Goal: Communication & Community: Answer question/provide support

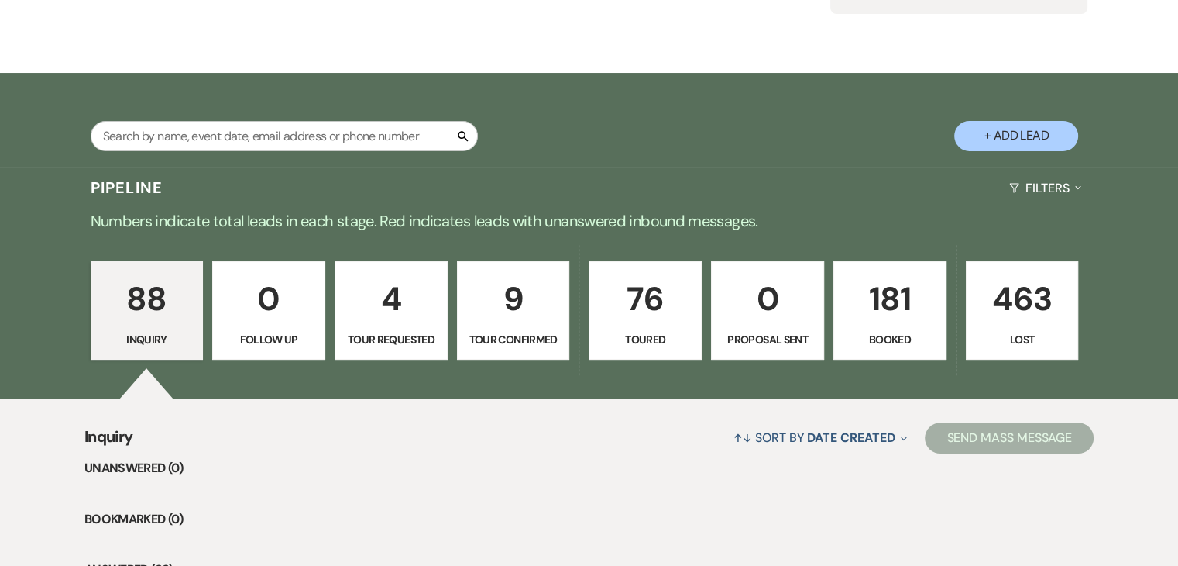
scroll to position [213, 0]
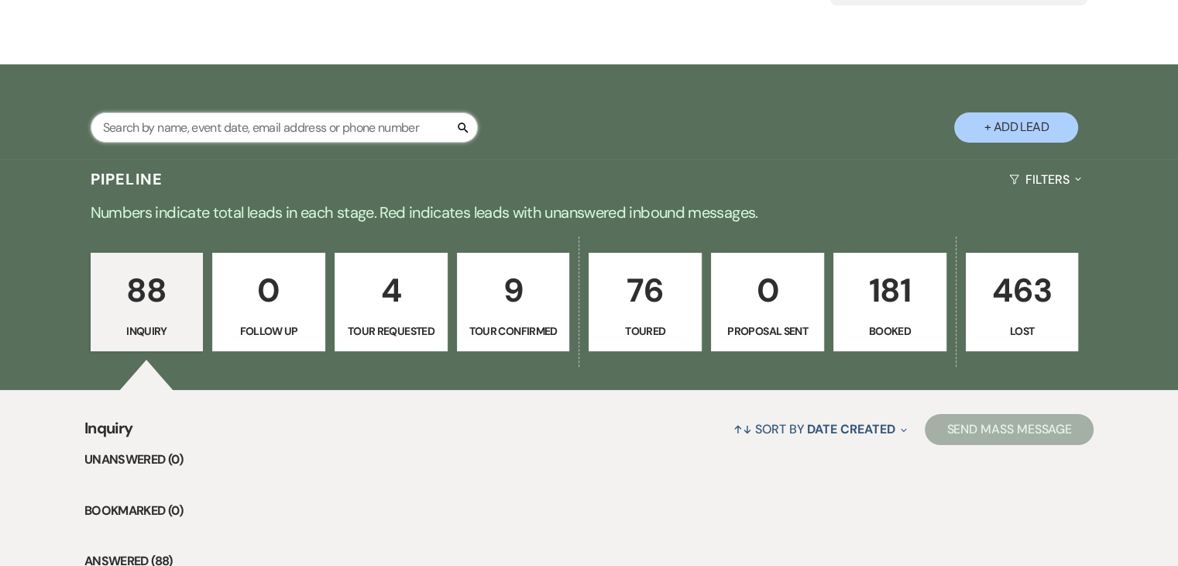
click at [418, 126] on input "text" at bounding box center [284, 127] width 387 height 30
click at [879, 320] on link "181 Booked" at bounding box center [890, 302] width 113 height 99
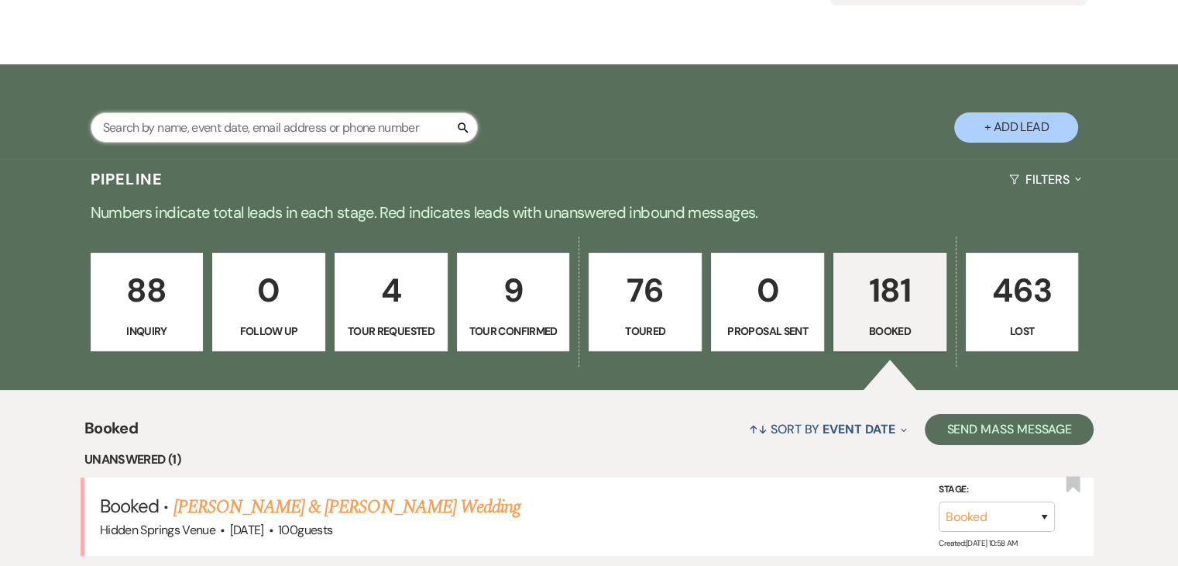
click at [356, 128] on input "text" at bounding box center [284, 127] width 387 height 30
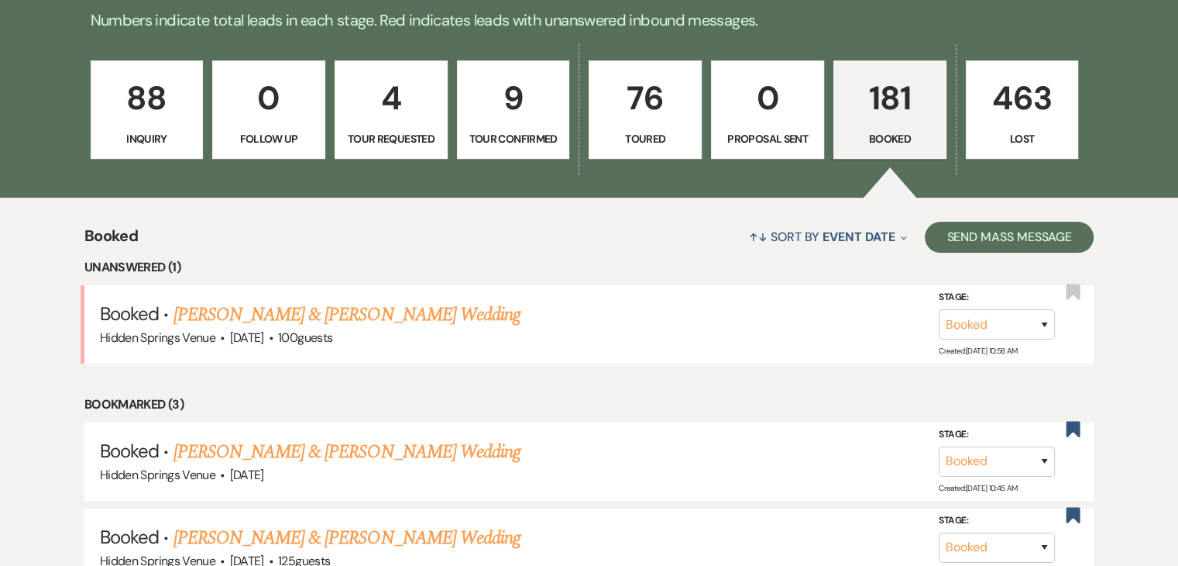
scroll to position [445, 0]
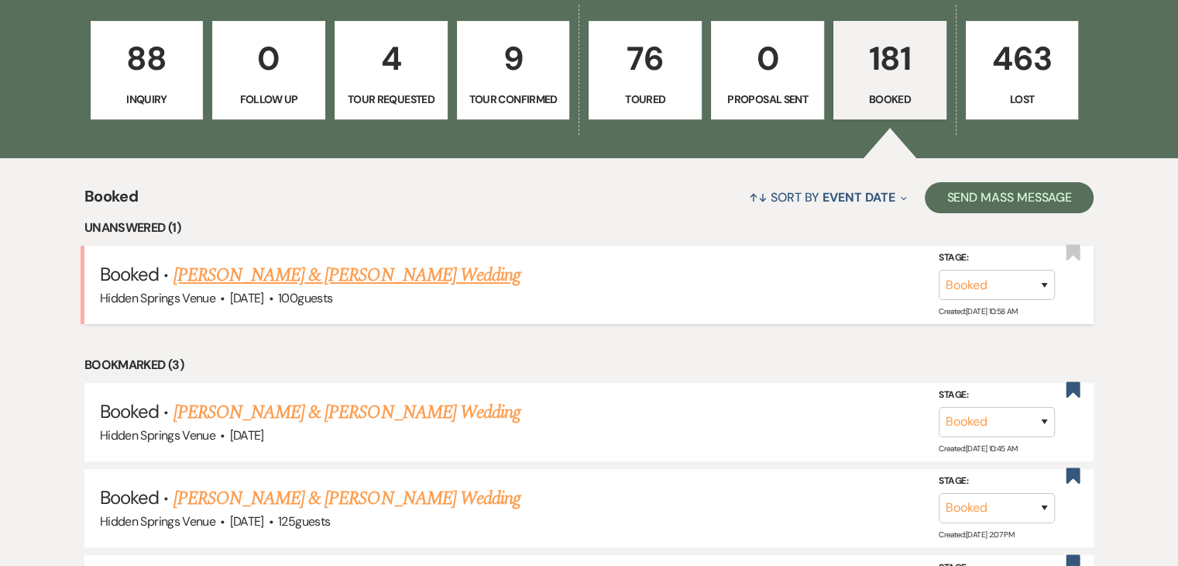
click at [421, 275] on link "[PERSON_NAME] & [PERSON_NAME] Wedding" at bounding box center [347, 275] width 347 height 28
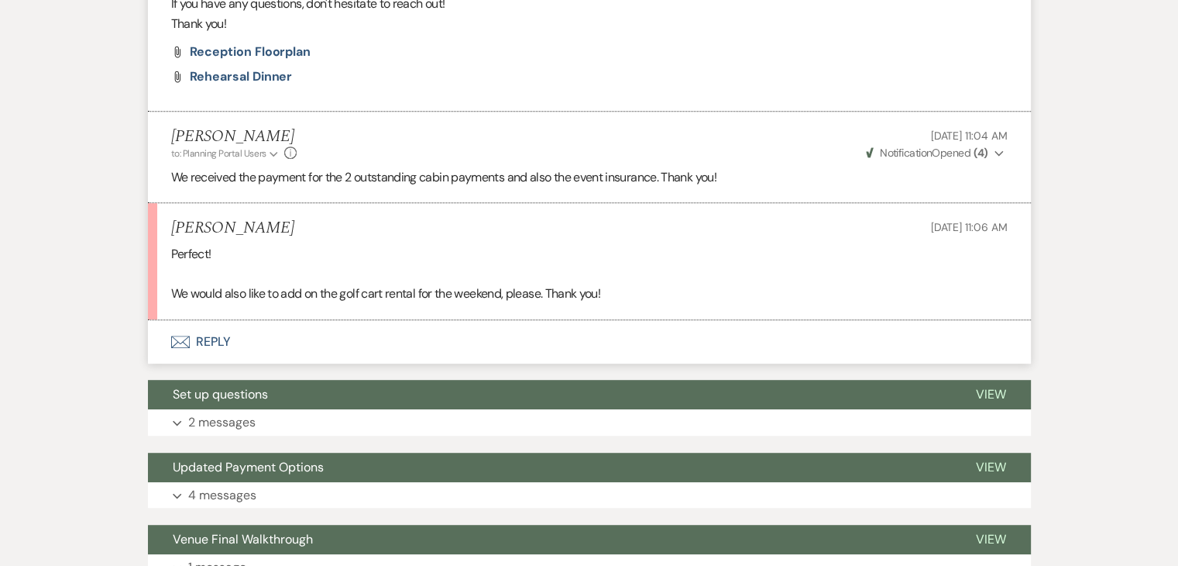
scroll to position [772, 0]
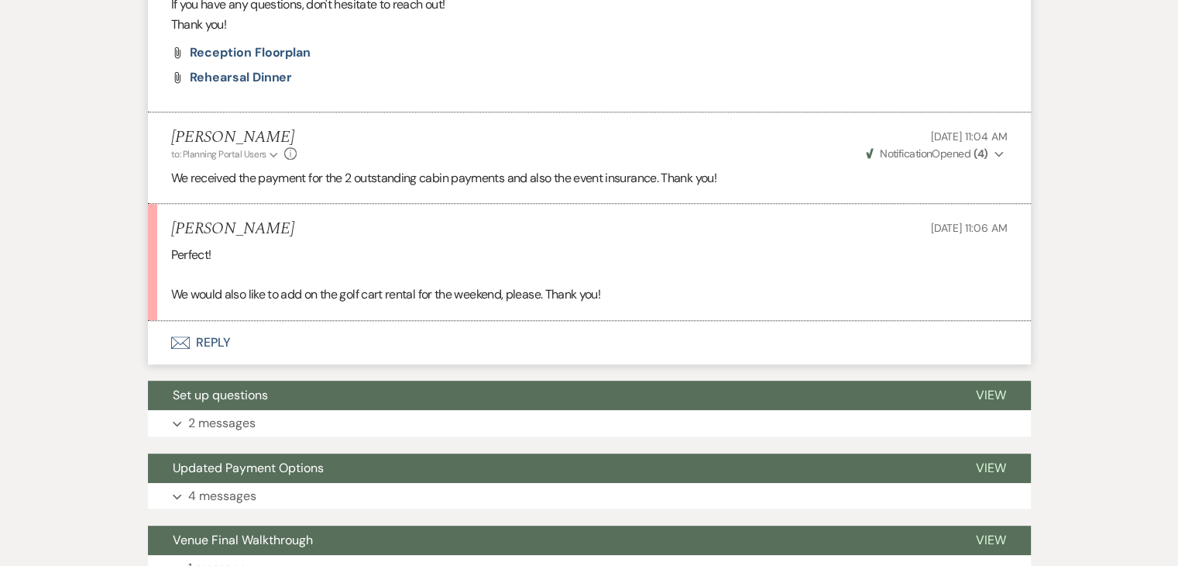
click at [210, 339] on button "Envelope Reply" at bounding box center [589, 342] width 883 height 43
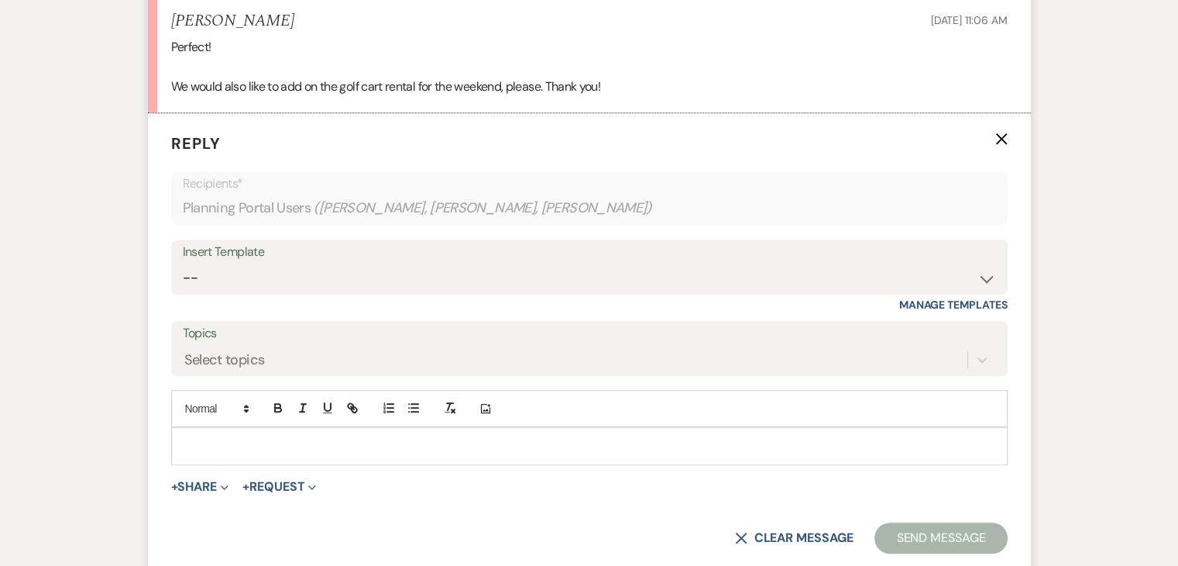
scroll to position [1037, 0]
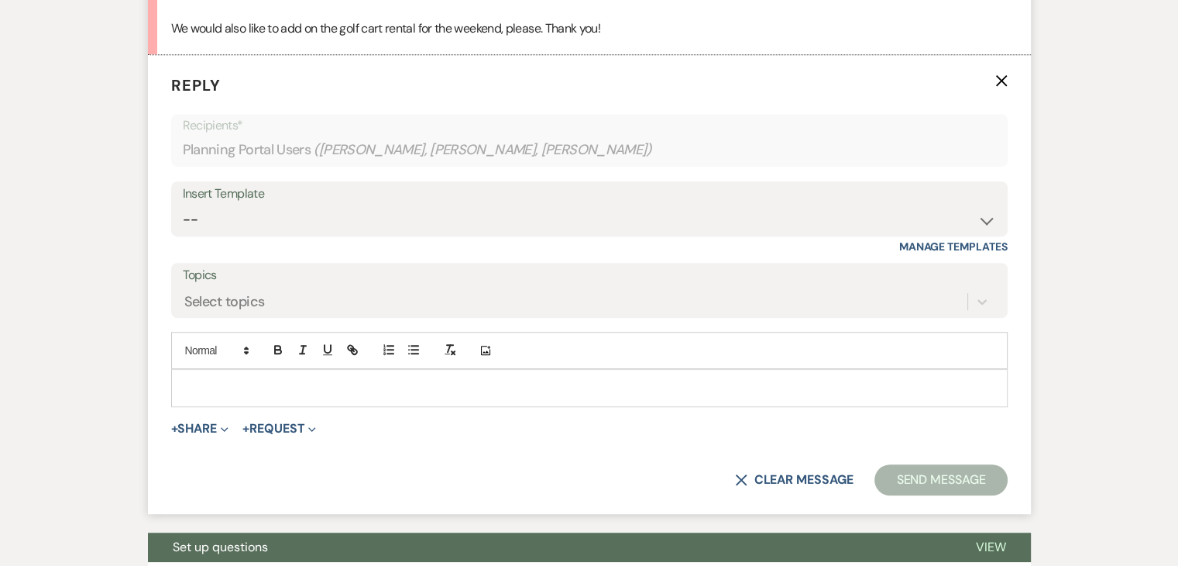
click at [246, 380] on p at bounding box center [590, 387] width 812 height 17
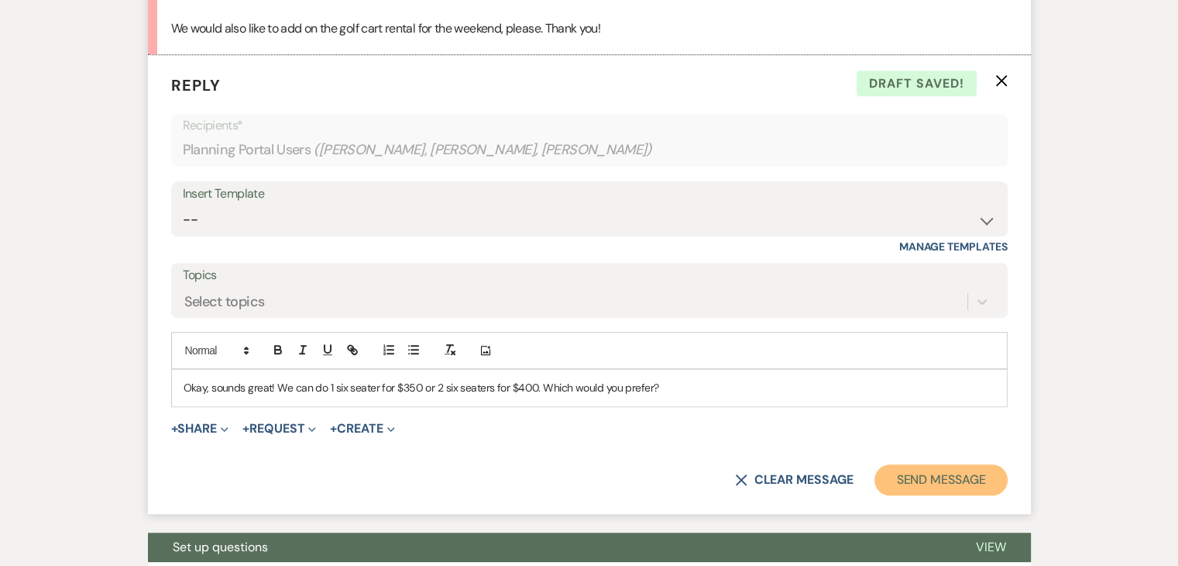
click at [942, 474] on button "Send Message" at bounding box center [941, 479] width 132 height 31
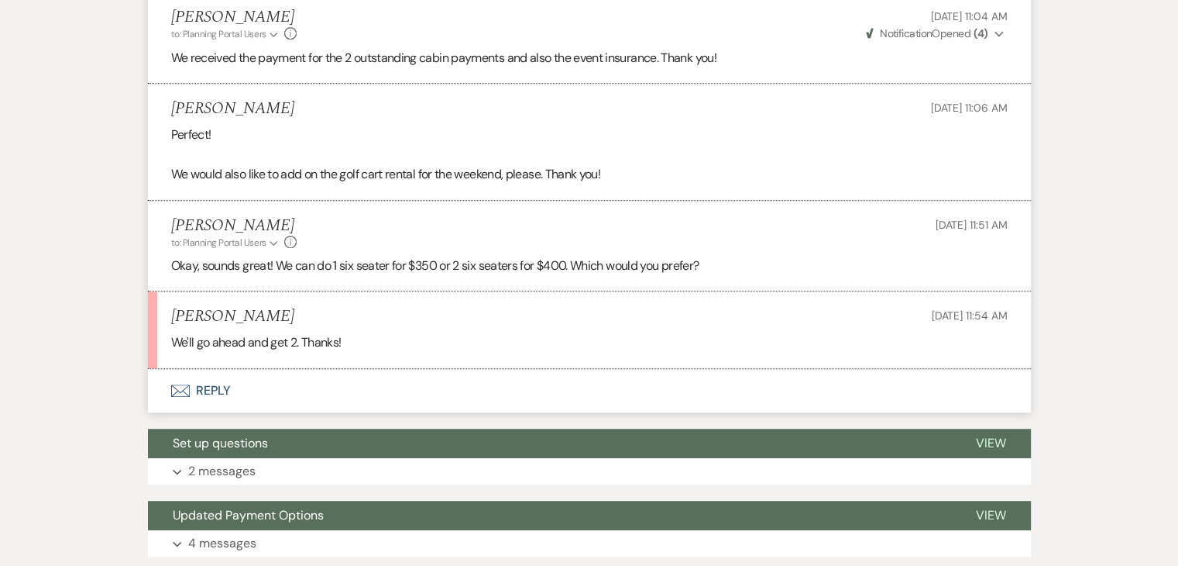
scroll to position [891, 0]
click at [215, 393] on button "Envelope Reply" at bounding box center [589, 391] width 883 height 43
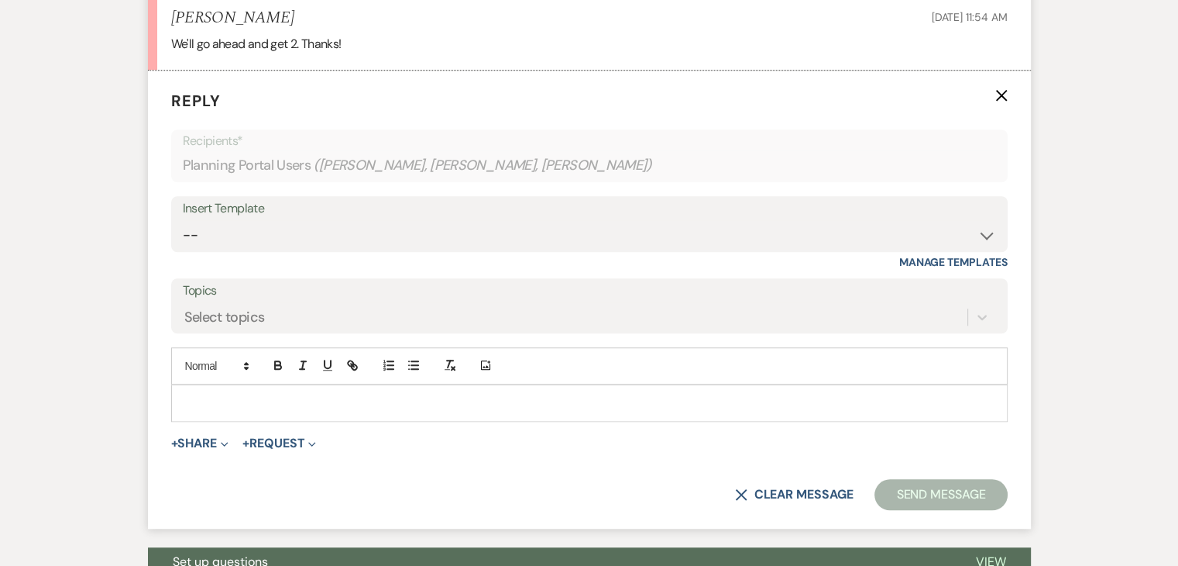
scroll to position [1205, 0]
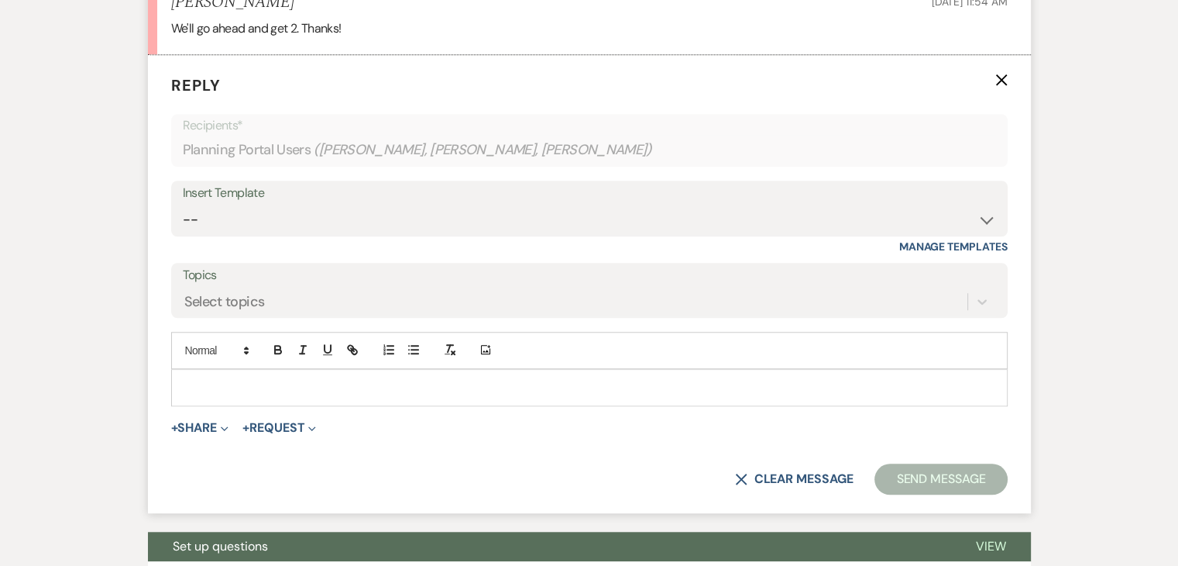
click at [215, 393] on p at bounding box center [590, 387] width 812 height 17
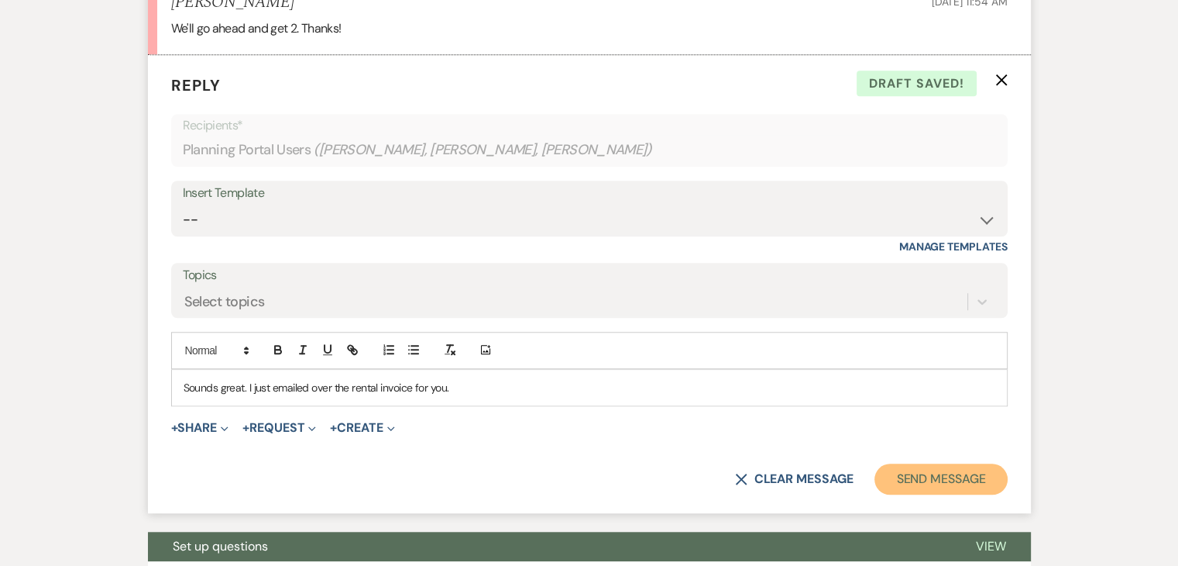
click at [917, 475] on button "Send Message" at bounding box center [941, 478] width 132 height 31
